Goal: Book appointment/travel/reservation

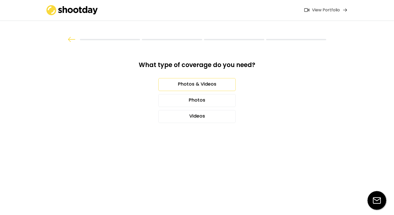
click at [198, 83] on div "Photos & Videos" at bounding box center [196, 84] width 77 height 13
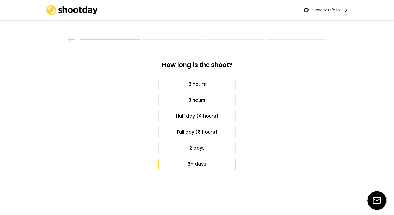
click at [204, 166] on div "3+ days" at bounding box center [196, 164] width 77 height 13
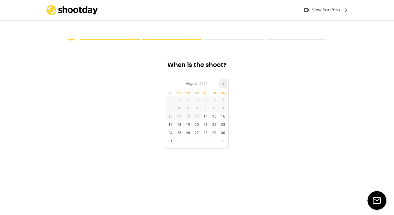
click at [223, 84] on icon at bounding box center [223, 84] width 1 height 3
click at [208, 125] on div "23" at bounding box center [205, 124] width 9 height 8
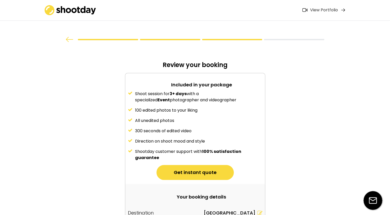
click at [224, 125] on div "Shoot session for 3+ days with a specialized Event photographer and videographe…" at bounding box center [195, 126] width 140 height 70
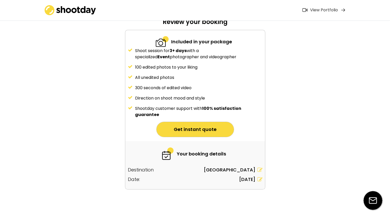
click at [199, 132] on button "Get instant quote" at bounding box center [195, 129] width 77 height 15
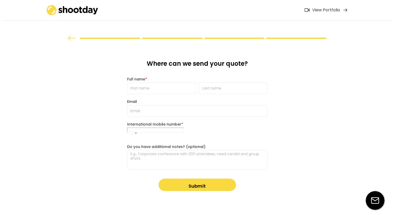
scroll to position [0, 0]
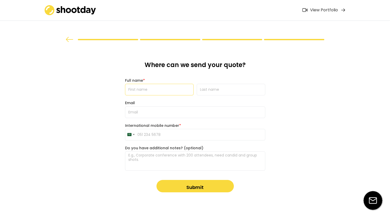
click at [168, 88] on input "input" at bounding box center [159, 90] width 69 height 12
type input "suhad"
click at [218, 92] on input "input" at bounding box center [231, 90] width 69 height 12
click at [162, 114] on input "email" at bounding box center [195, 112] width 140 height 12
type input "[EMAIL_ADDRESS][DOMAIN_NAME]"
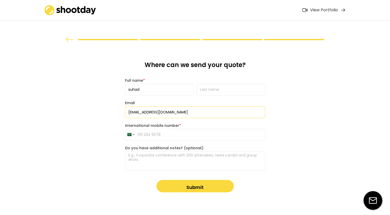
type input "SuhadMfun"
click at [160, 137] on input "tel" at bounding box center [195, 135] width 140 height 12
click at [151, 164] on textarea at bounding box center [195, 160] width 140 height 19
click at [215, 187] on button "Submit" at bounding box center [195, 186] width 77 height 12
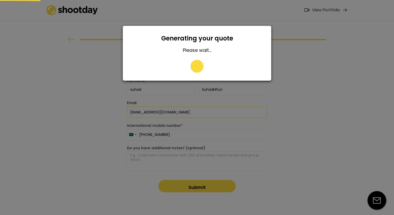
type input "056 045 1108"
